Goal: Task Accomplishment & Management: Manage account settings

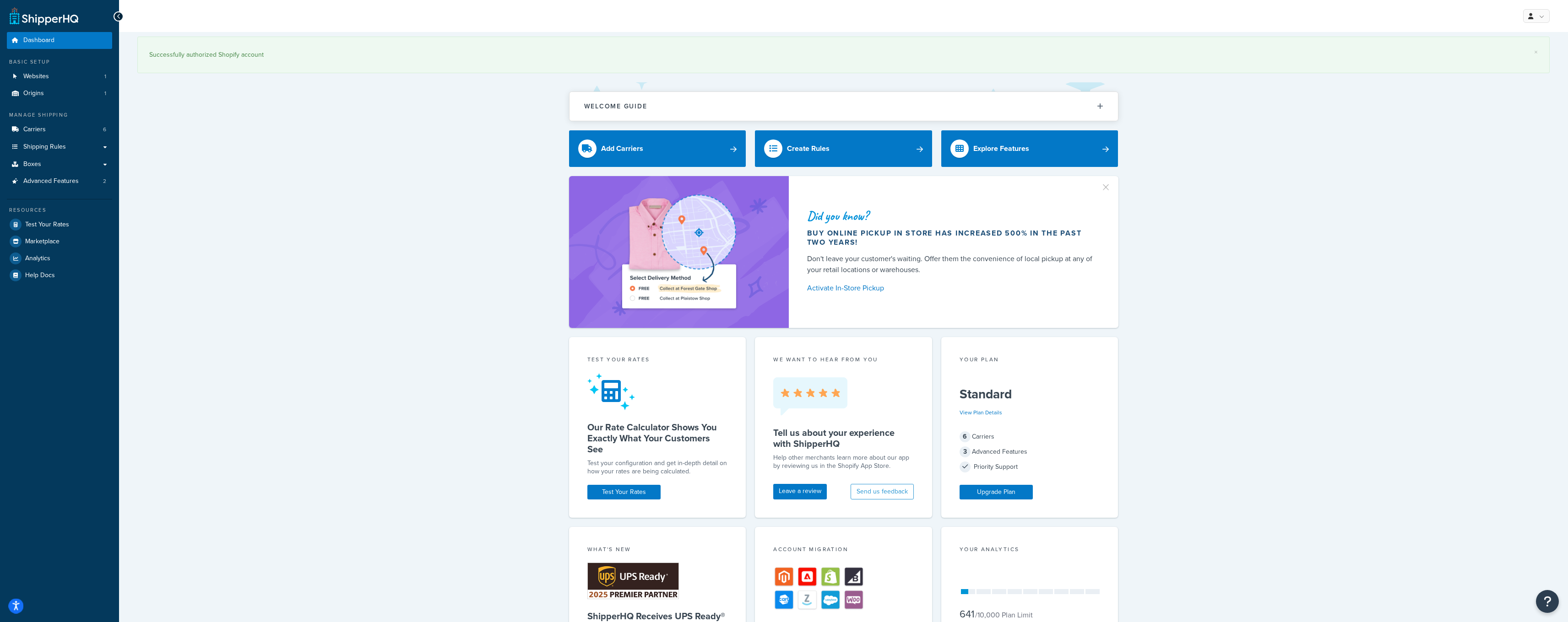
click at [17, 608] on icon "Open accessiBe: accessibility options, statement and help" at bounding box center [16, 607] width 7 height 8
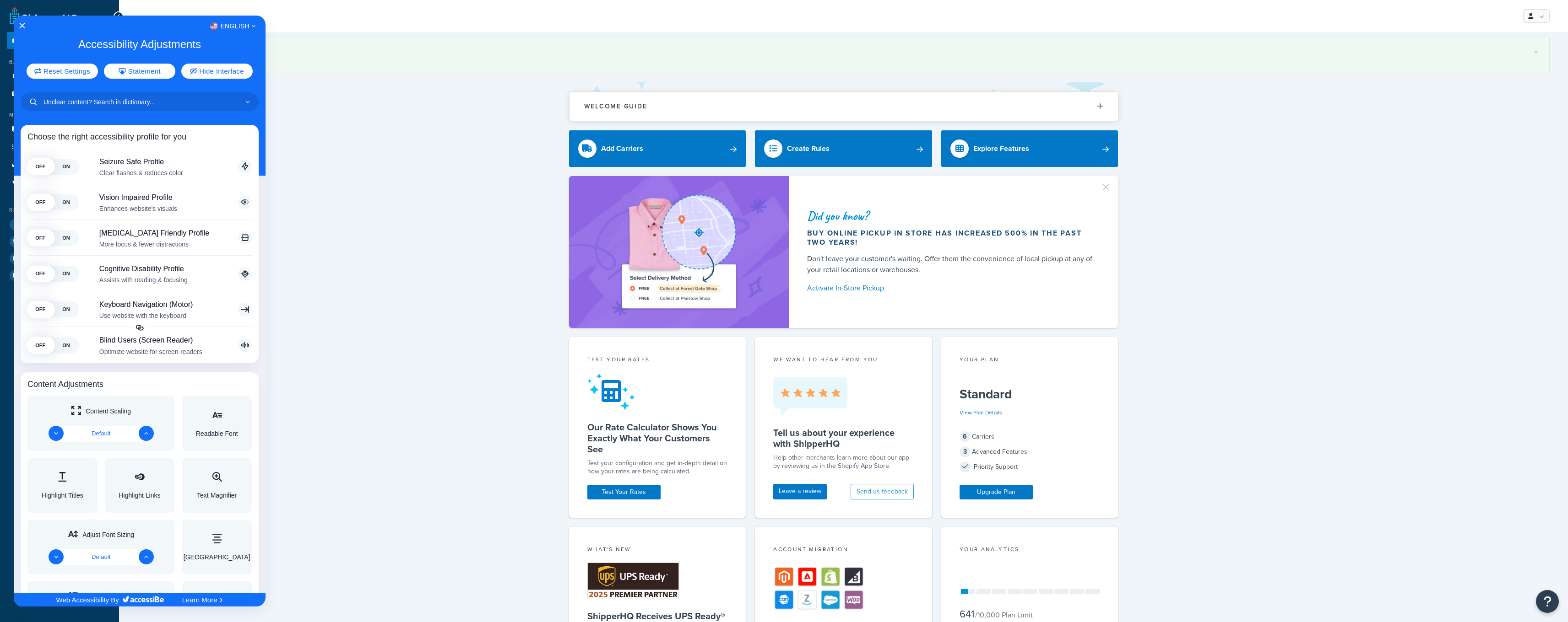
click at [346, 225] on div at bounding box center [784, 311] width 1568 height 622
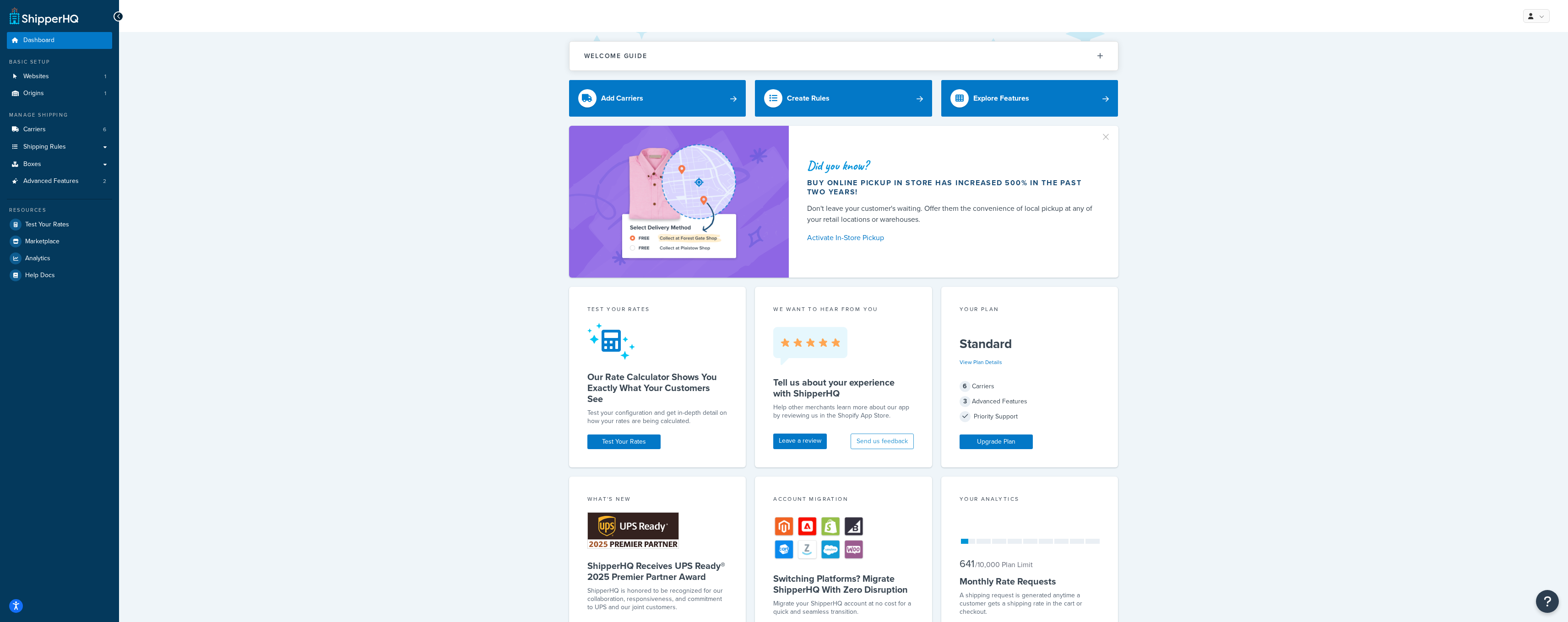
click at [45, 43] on span "Dashboard" at bounding box center [39, 40] width 31 height 8
click at [19, 22] on link at bounding box center [44, 16] width 68 height 18
click at [23, 14] on link at bounding box center [44, 16] width 68 height 18
click at [1514, 32] on link "My Profile" at bounding box center [1508, 35] width 81 height 18
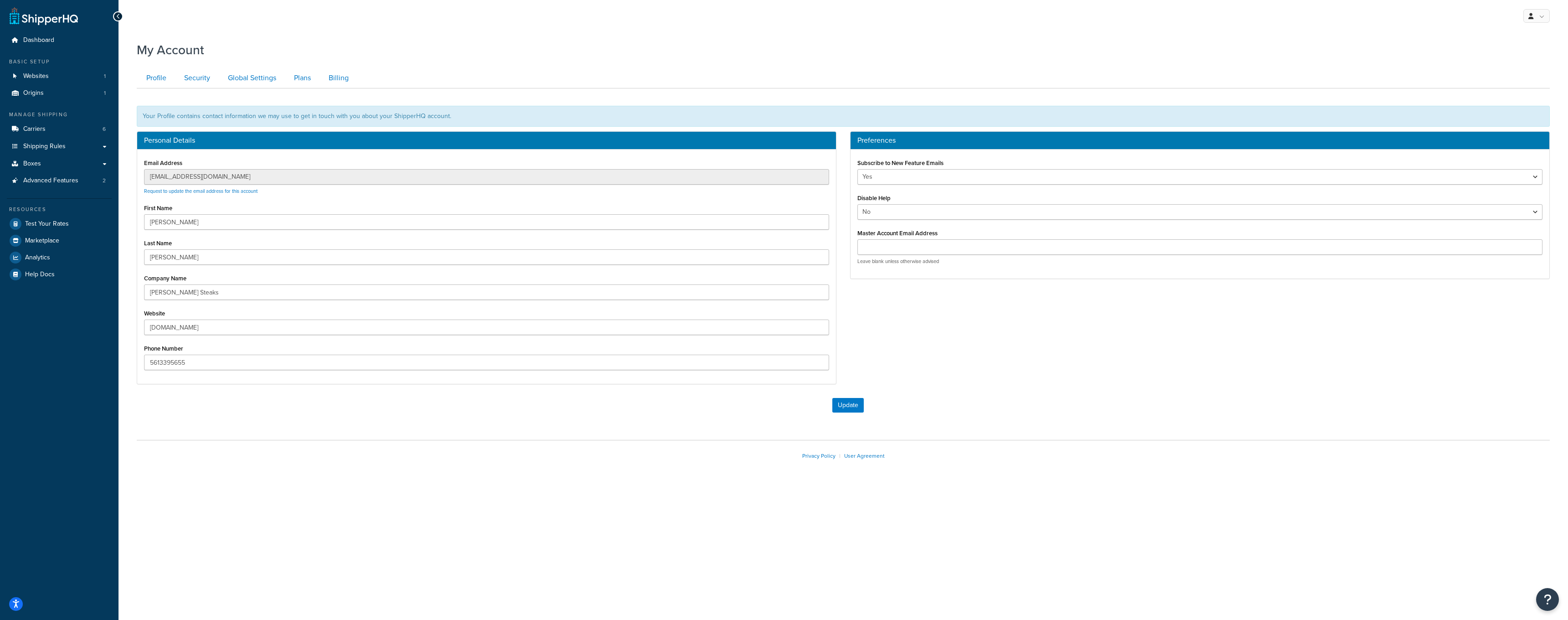
drag, startPoint x: 290, startPoint y: 192, endPoint x: 262, endPoint y: 191, distance: 28.0
click at [262, 191] on p "Request to update the email address for this account" at bounding box center [487, 191] width 685 height 7
click at [251, 193] on link "Request to update the email address for this account" at bounding box center [201, 191] width 113 height 7
click at [841, 408] on button "Update" at bounding box center [848, 406] width 32 height 15
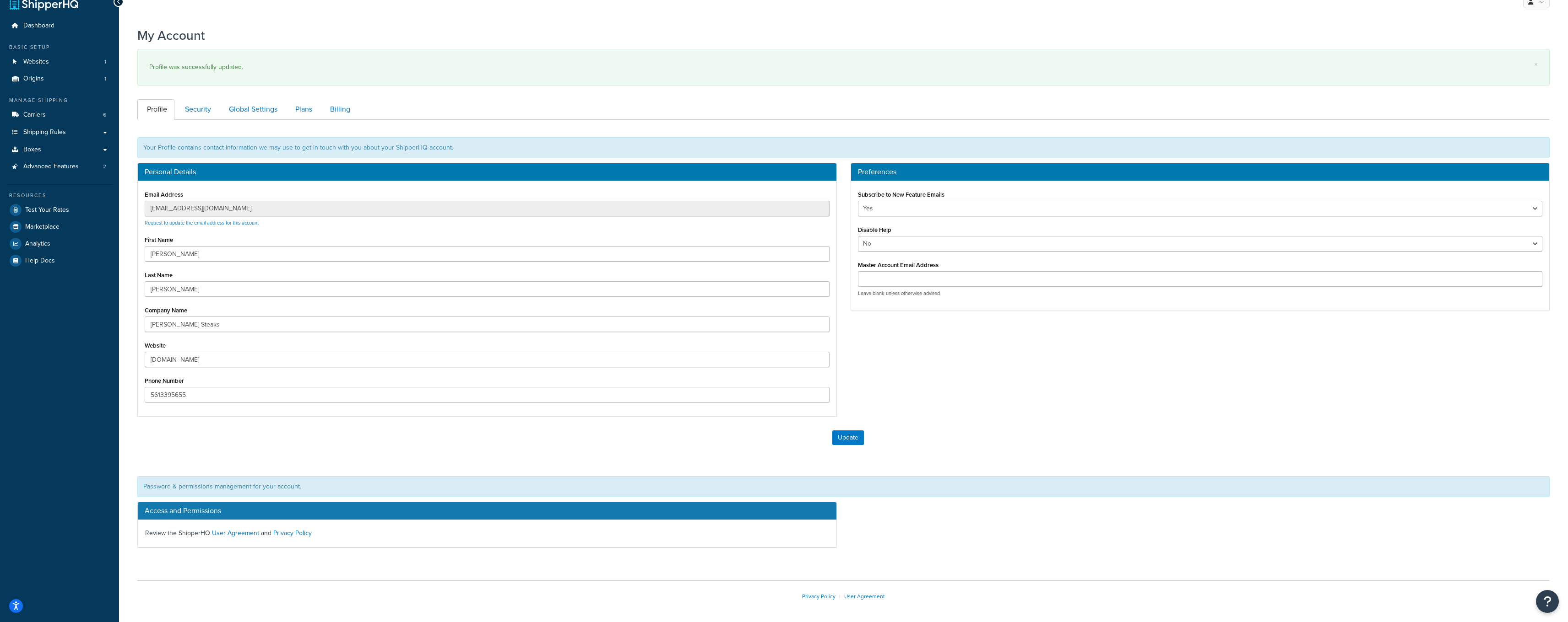
scroll to position [49, 0]
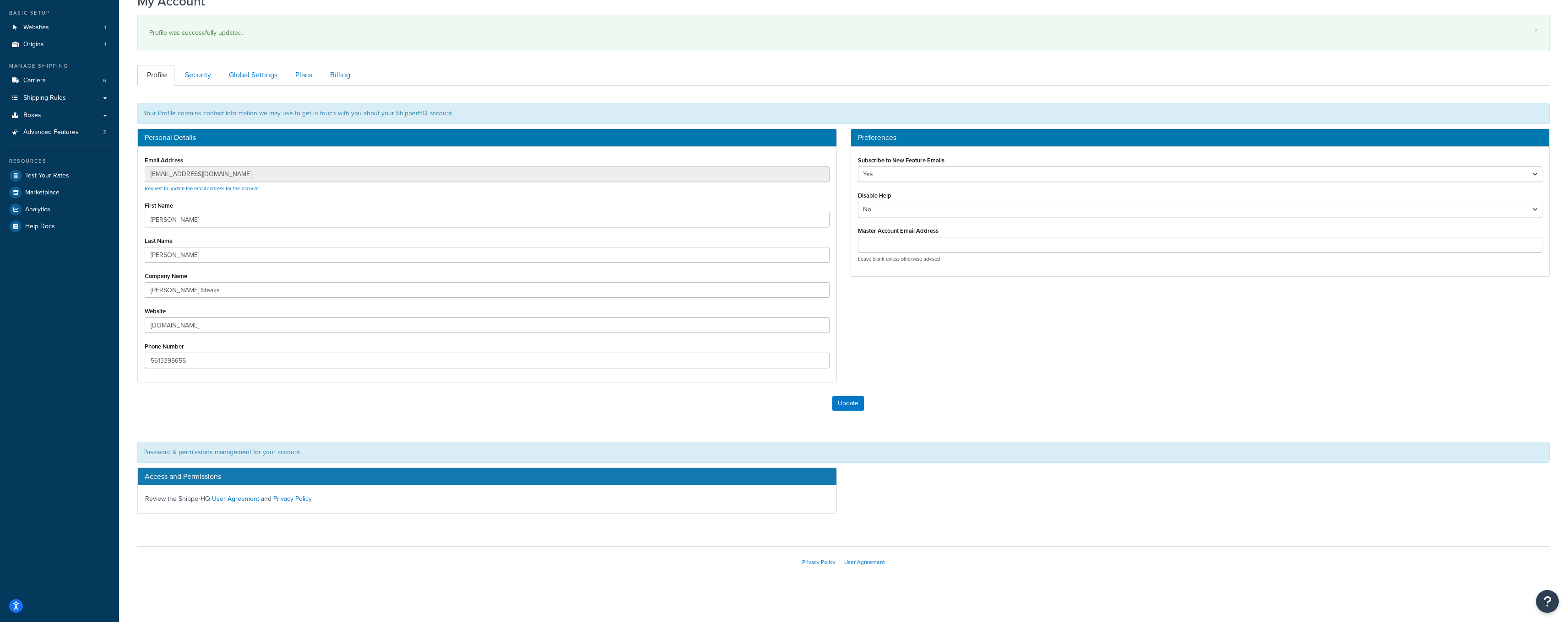
click at [994, 409] on div "Update" at bounding box center [848, 403] width 1403 height 15
click at [1548, 602] on icon "Open Resource Center" at bounding box center [1547, 601] width 9 height 13
click at [1497, 579] on link "Contact Us" at bounding box center [1501, 576] width 95 height 15
